Goal: Information Seeking & Learning: Learn about a topic

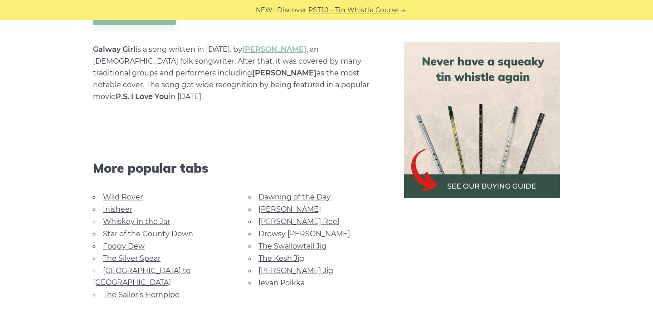
scroll to position [542, 0]
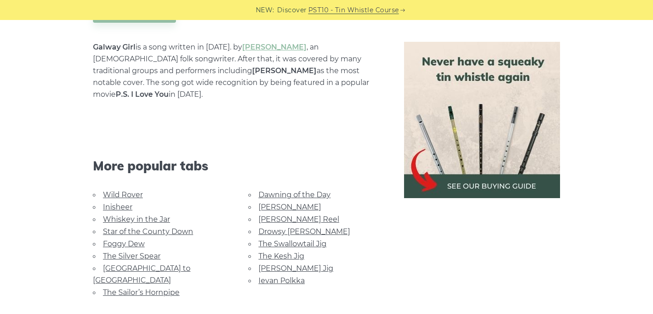
click at [143, 215] on link "Whiskey in the Jar" at bounding box center [136, 219] width 67 height 9
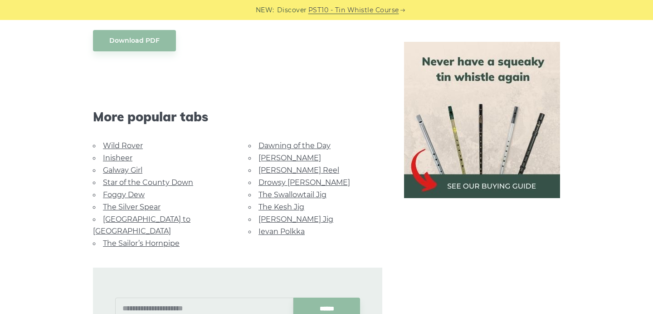
scroll to position [528, 0]
click at [124, 177] on link "Star of the County Down" at bounding box center [148, 181] width 90 height 9
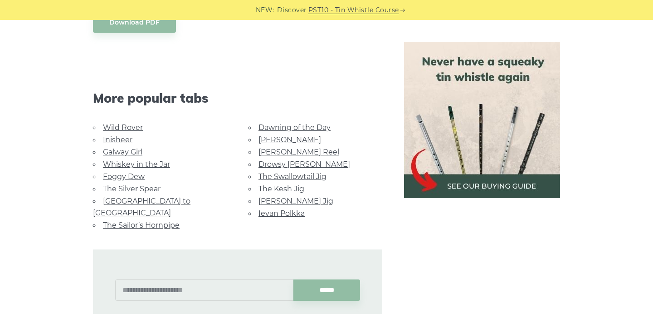
scroll to position [544, 0]
click at [125, 172] on link "Foggy Dew" at bounding box center [124, 176] width 42 height 9
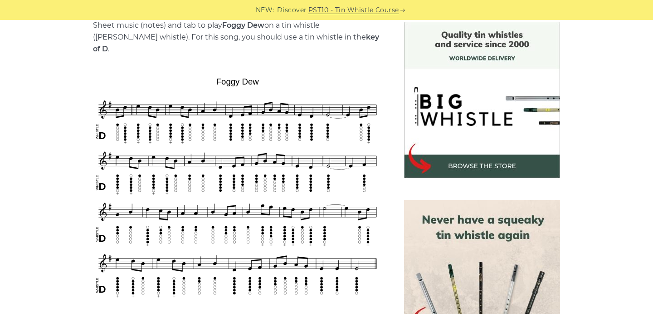
scroll to position [239, 0]
